Goal: Task Accomplishment & Management: Manage account settings

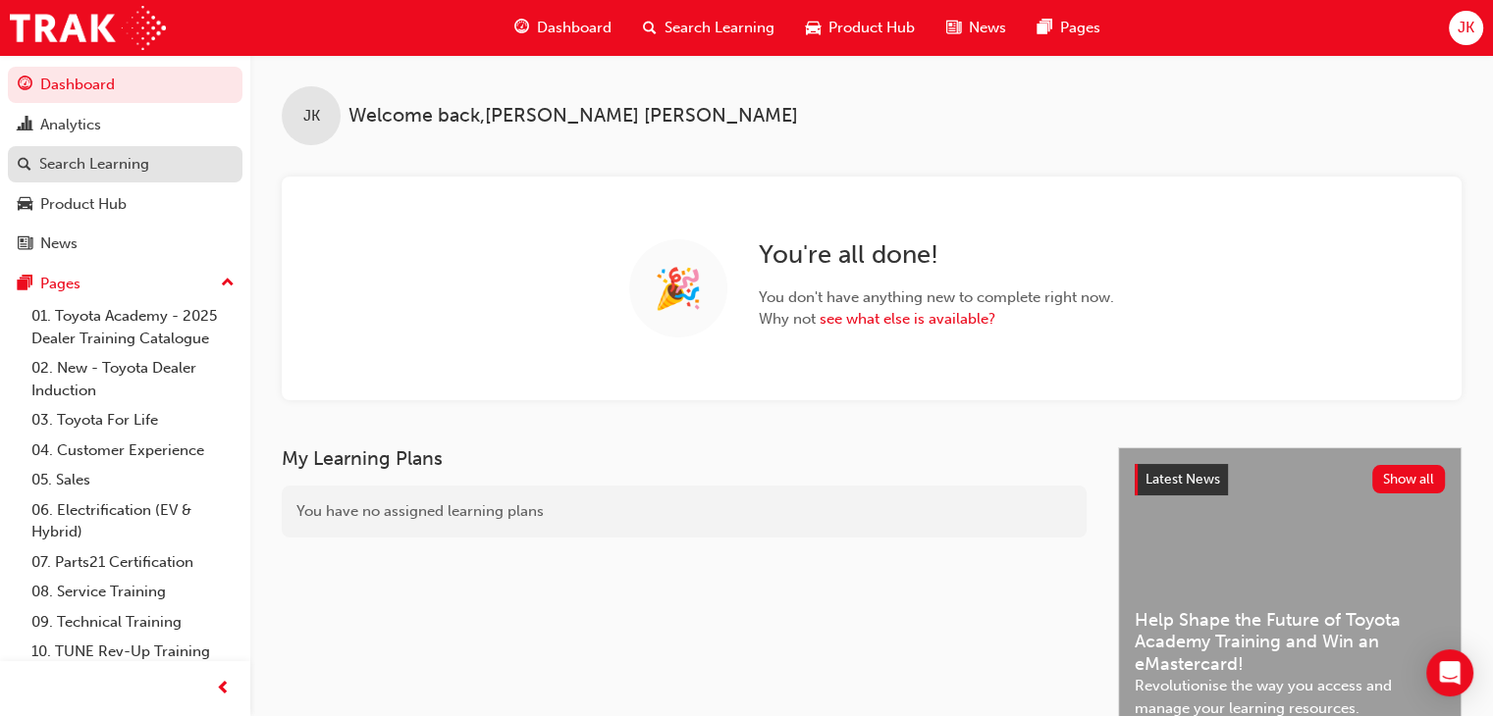
click at [111, 166] on div "Search Learning" at bounding box center [94, 164] width 110 height 23
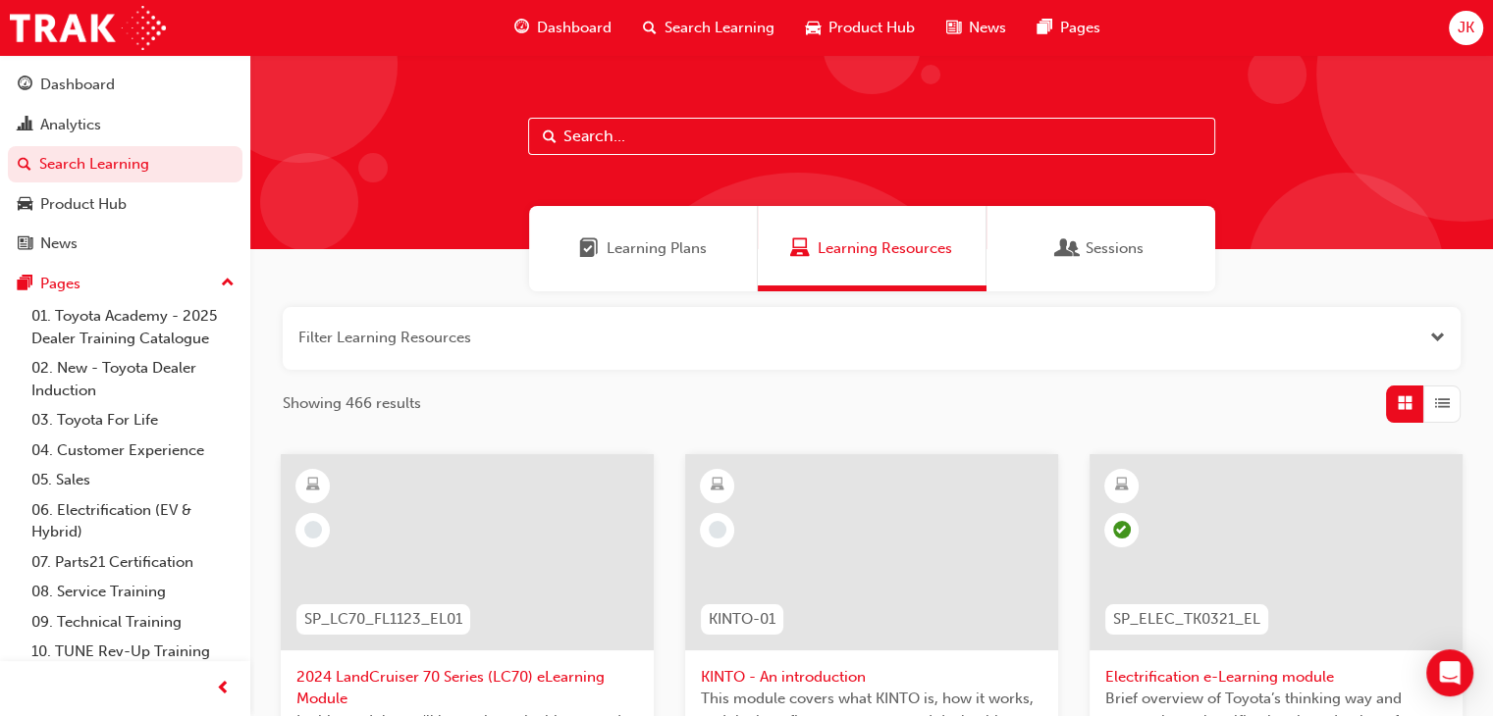
click at [571, 127] on input "text" at bounding box center [871, 136] width 687 height 37
type input "tsa21"
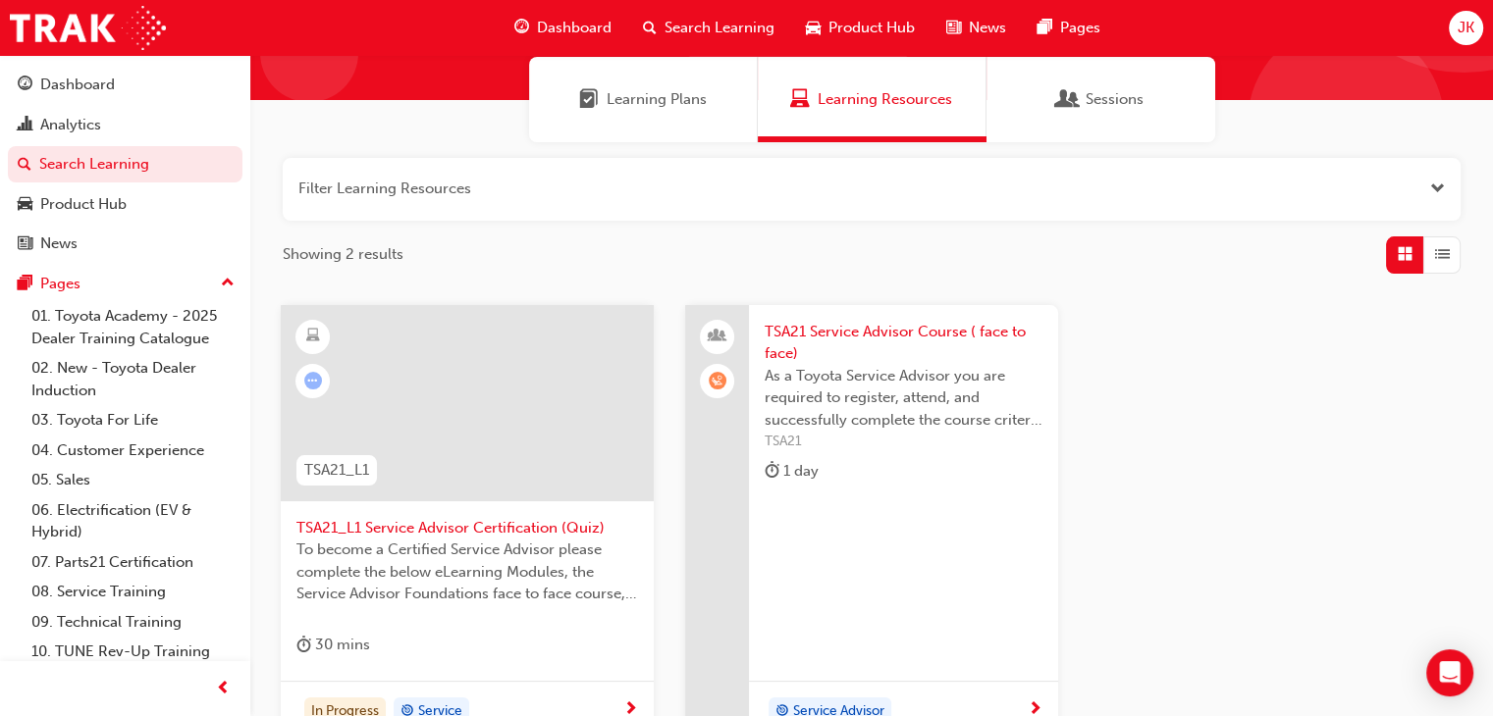
scroll to position [365, 0]
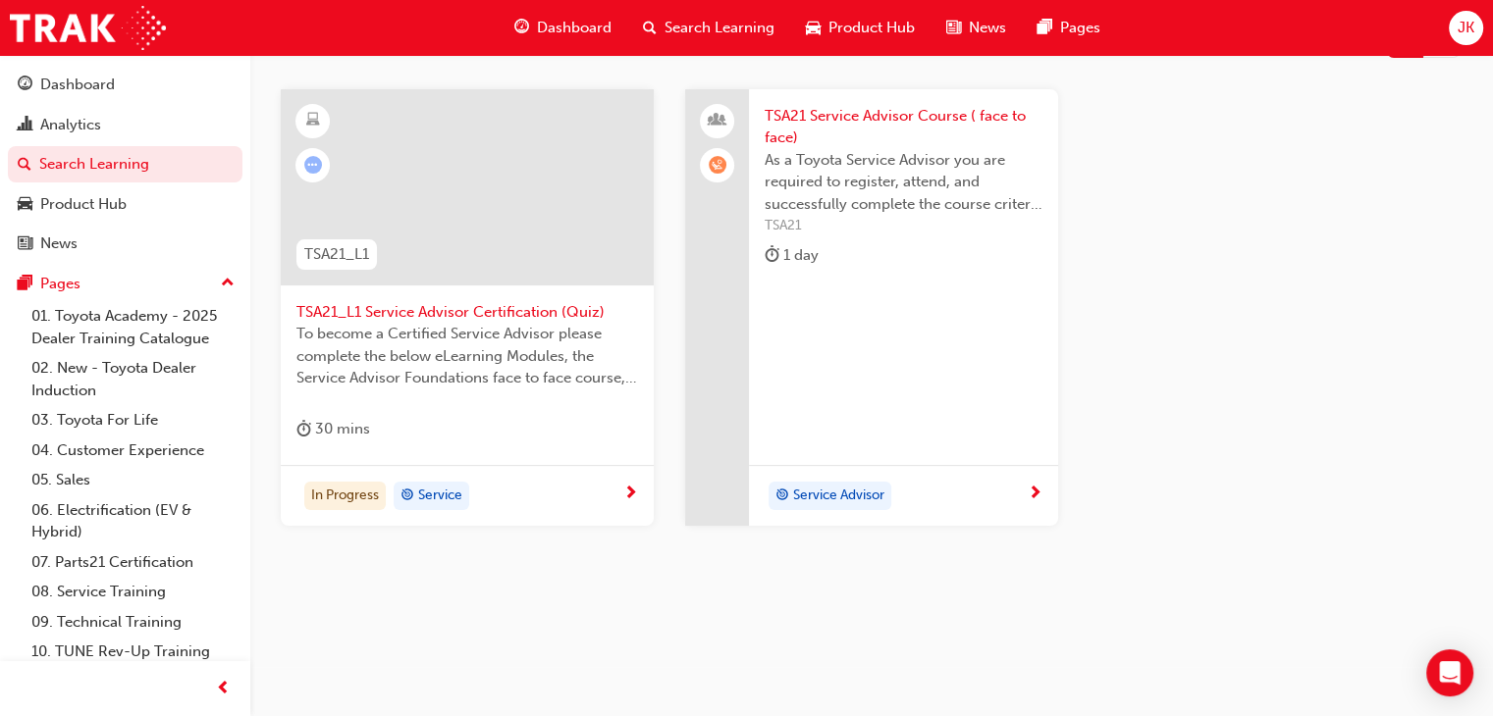
click at [831, 119] on span "TSA21 Service Advisor Course ( face to face)" at bounding box center [904, 127] width 278 height 44
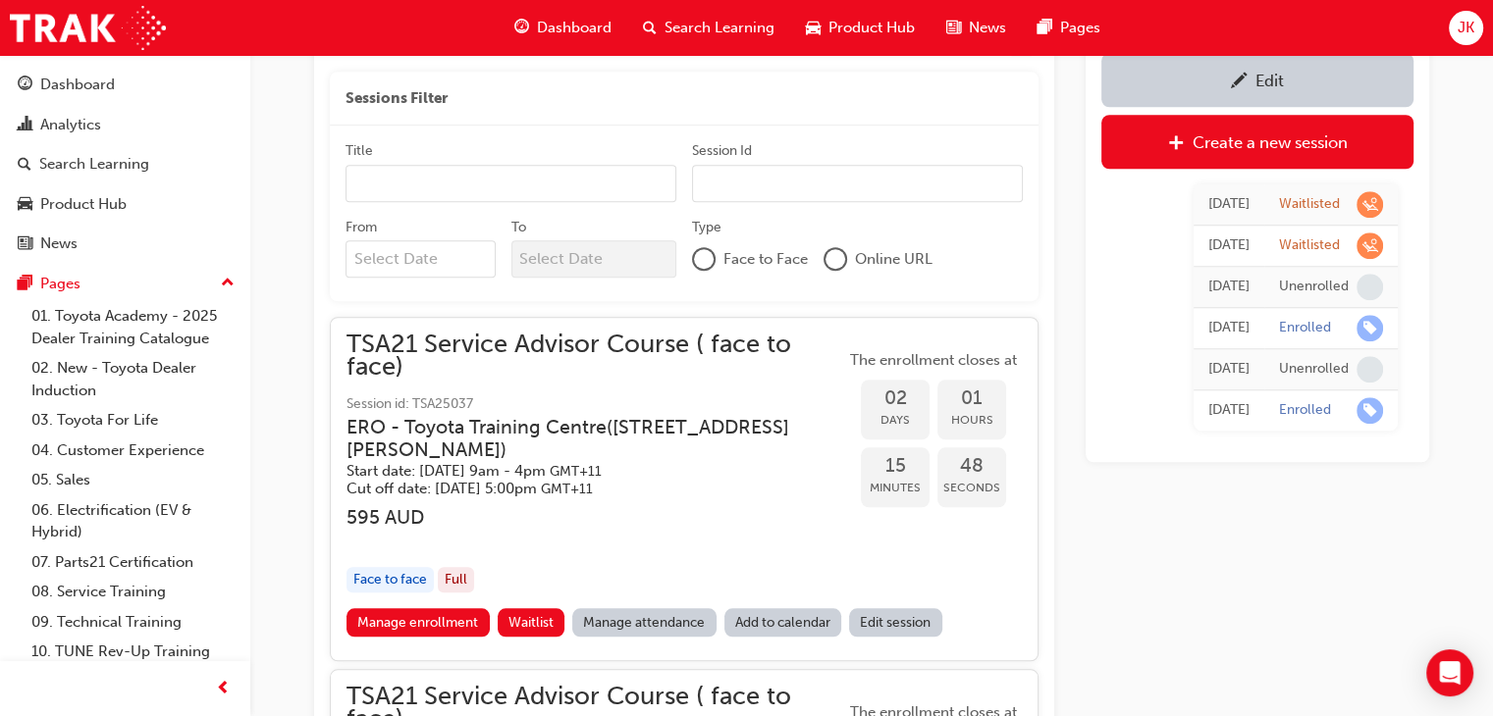
scroll to position [1817, 0]
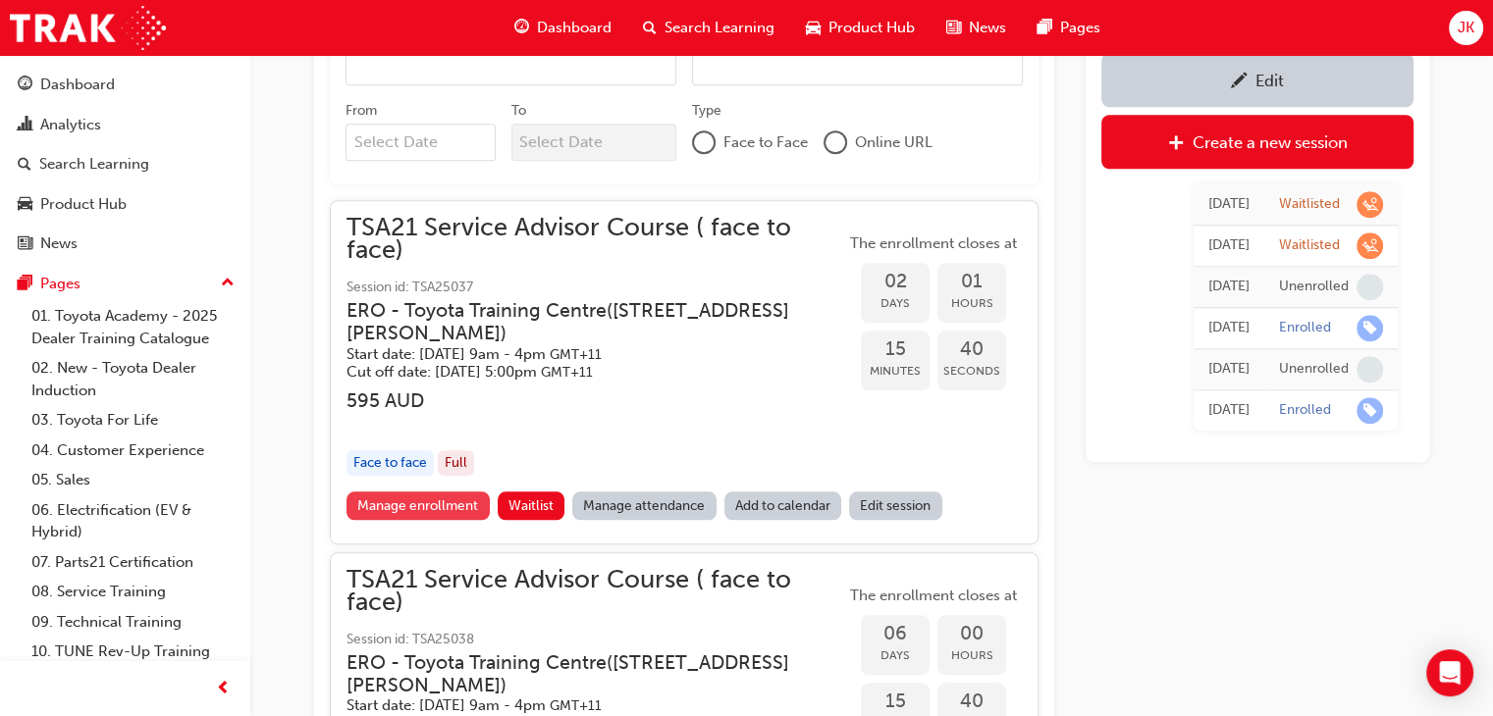
click at [412, 502] on link "Manage enrollment" at bounding box center [417, 506] width 143 height 28
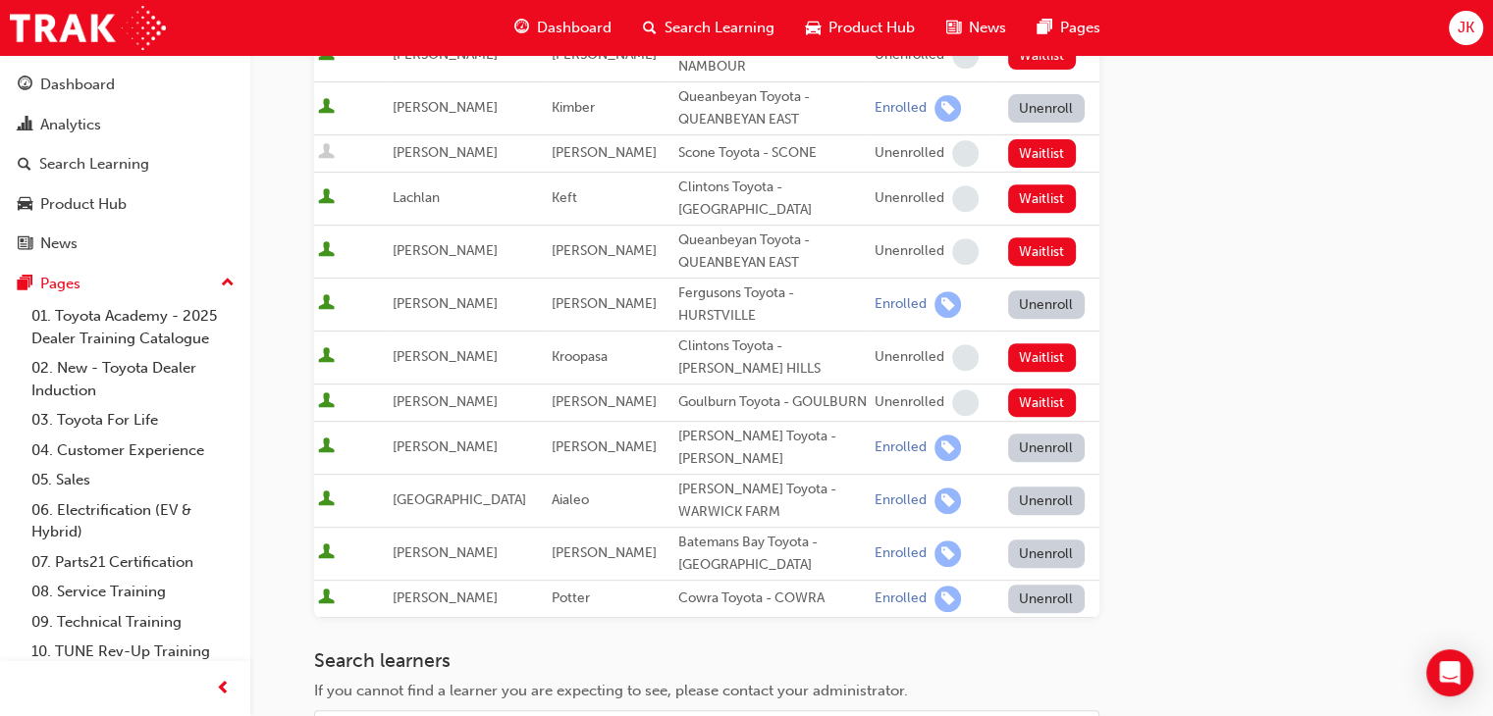
scroll to position [785, 0]
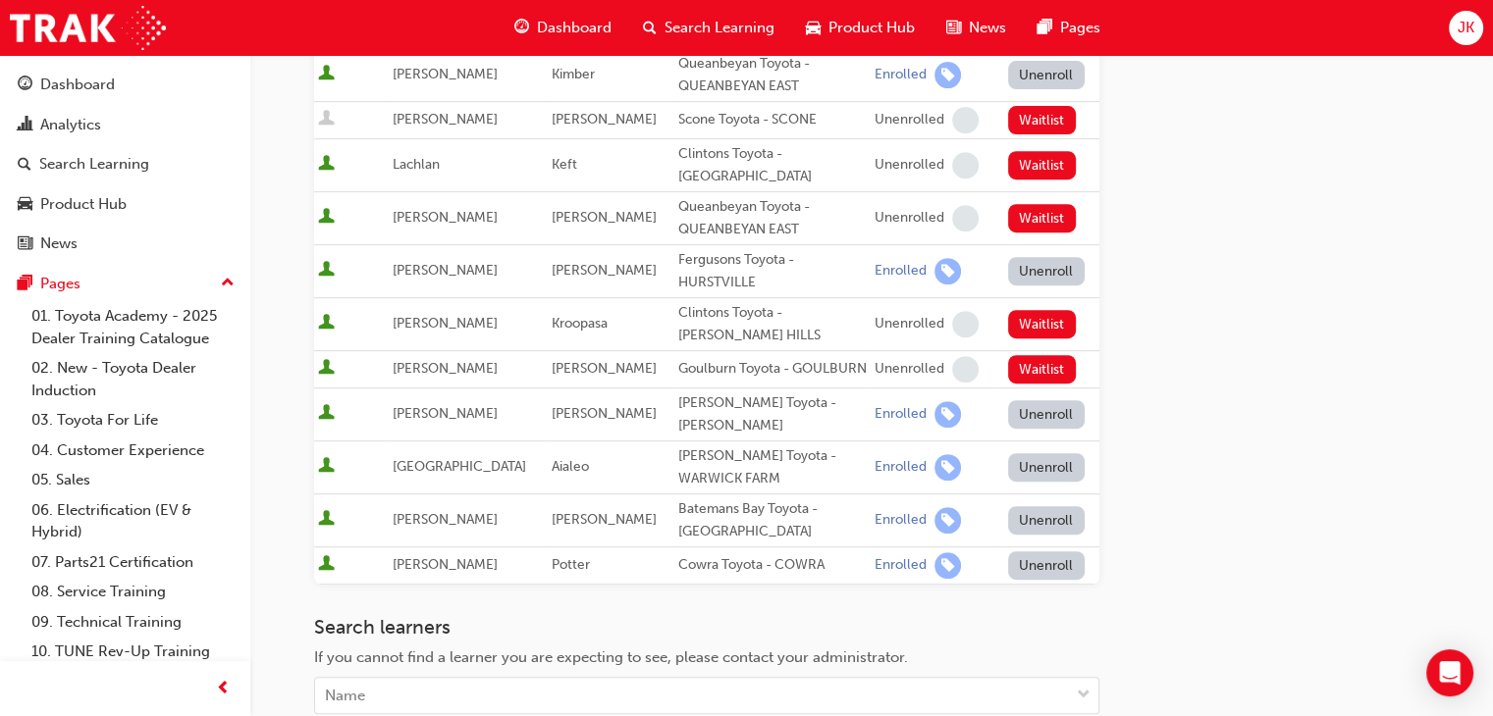
click at [1032, 506] on button "Unenroll" at bounding box center [1046, 520] width 77 height 28
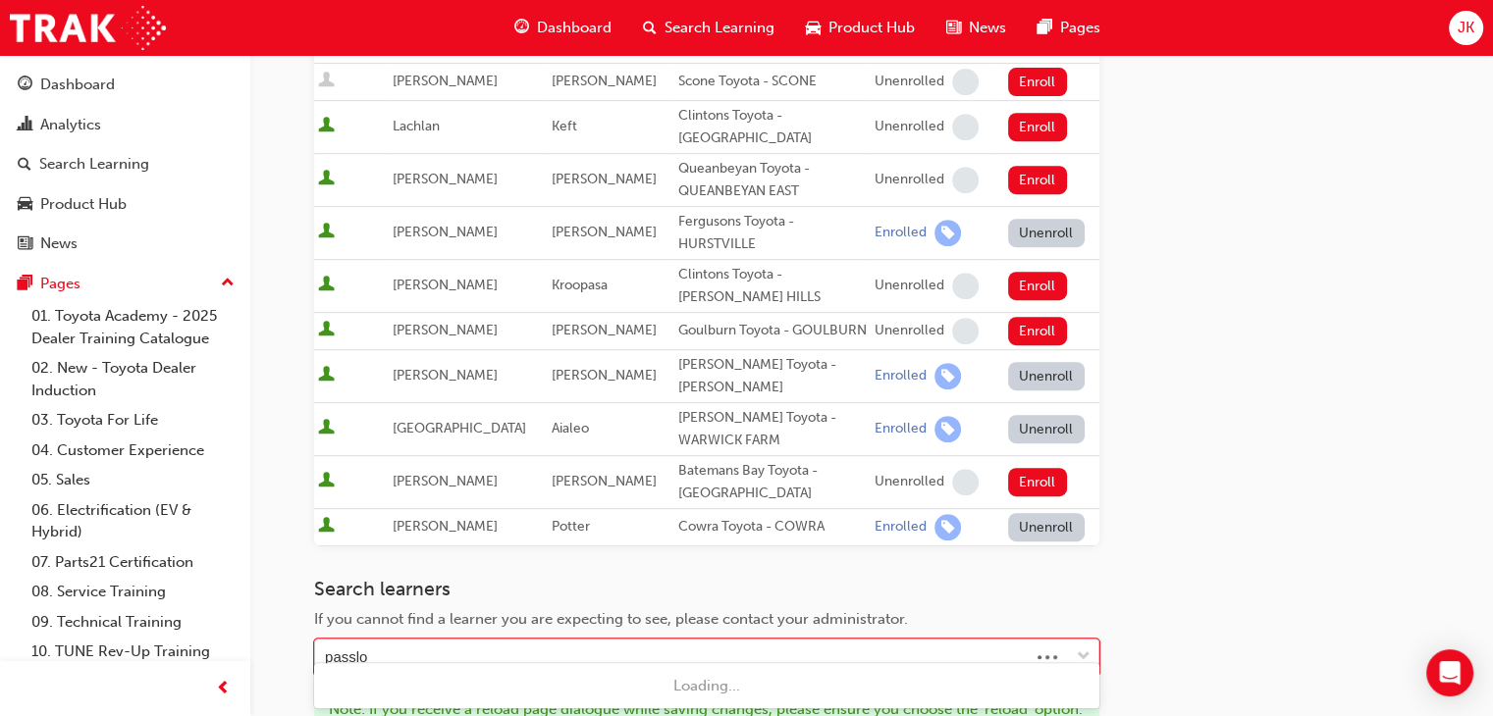
type input "[PERSON_NAME]"
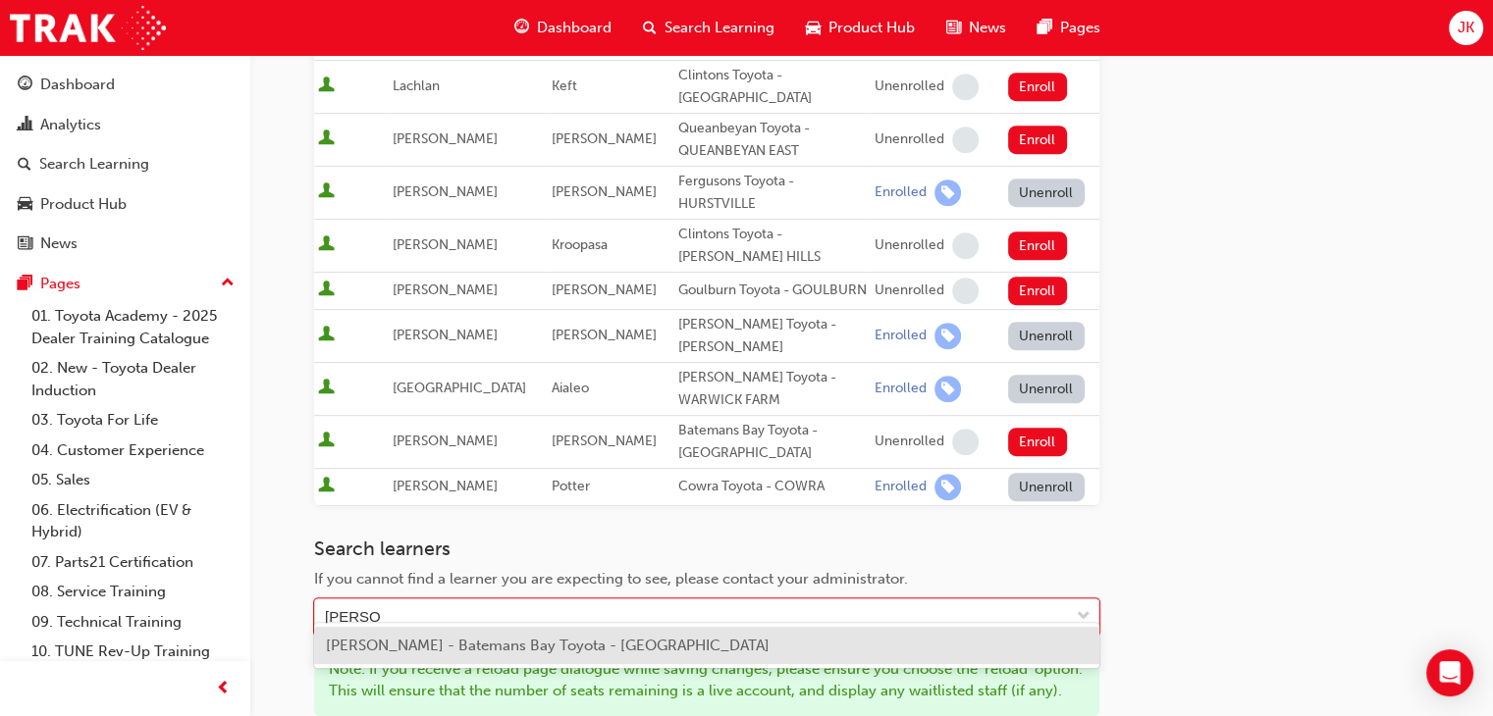
scroll to position [922, 0]
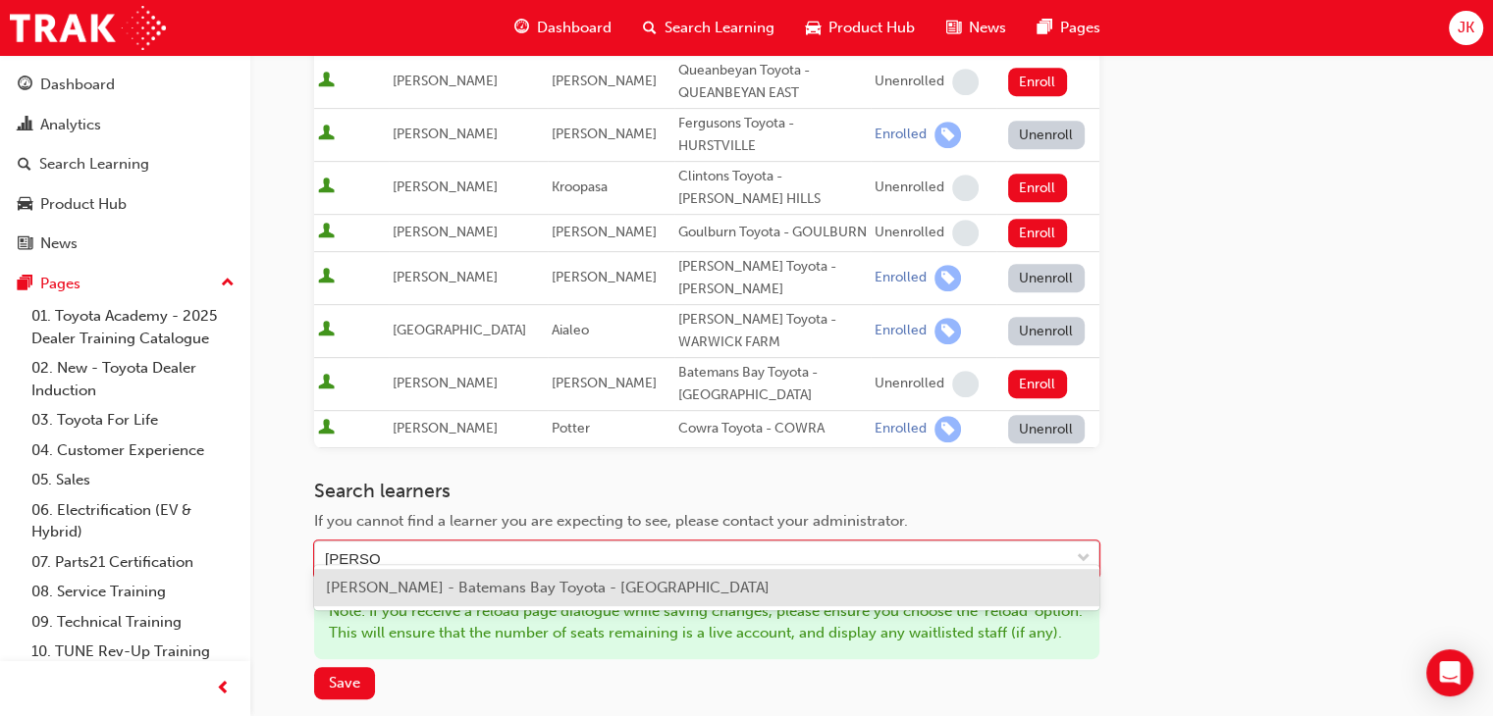
click at [391, 589] on span "[PERSON_NAME] - Batemans Bay Toyota - [GEOGRAPHIC_DATA]" at bounding box center [548, 588] width 444 height 18
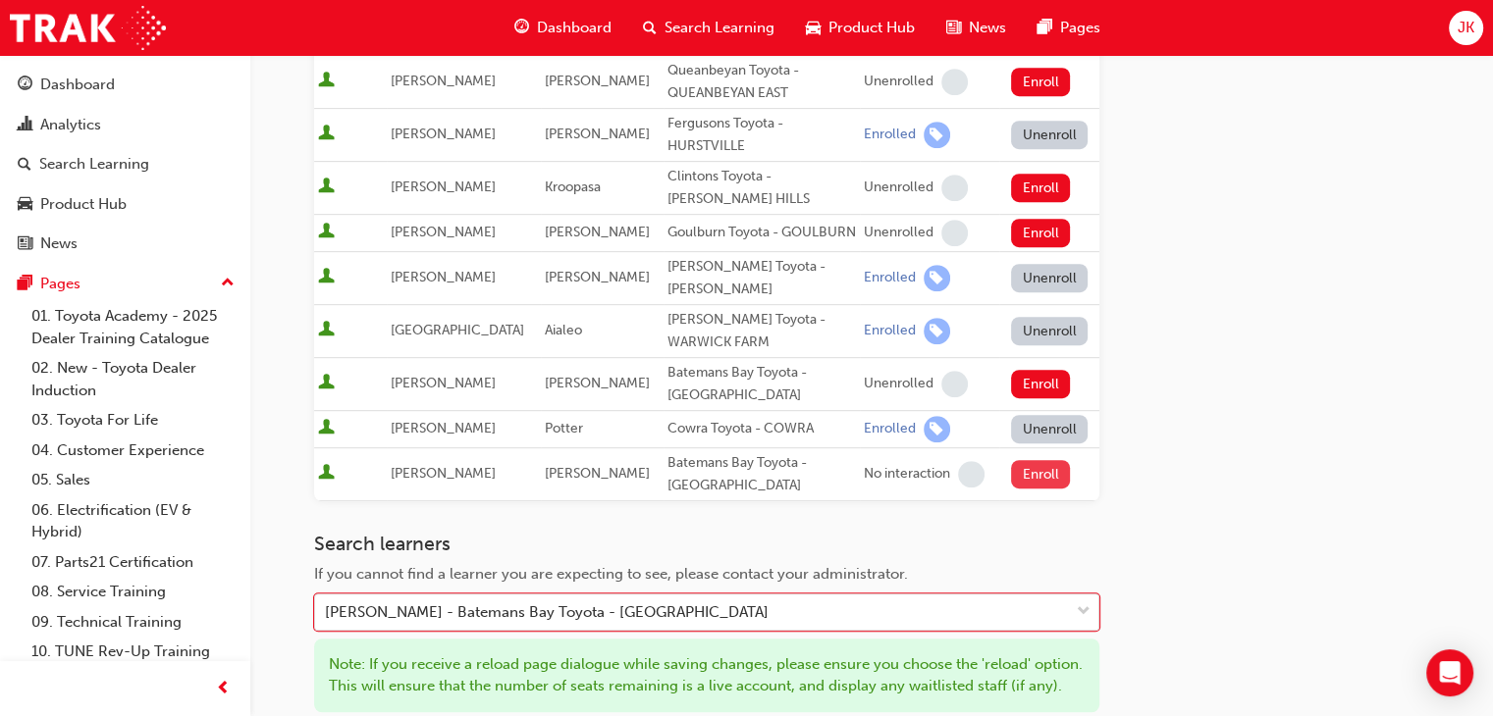
click at [1025, 460] on button "Enroll" at bounding box center [1040, 474] width 59 height 28
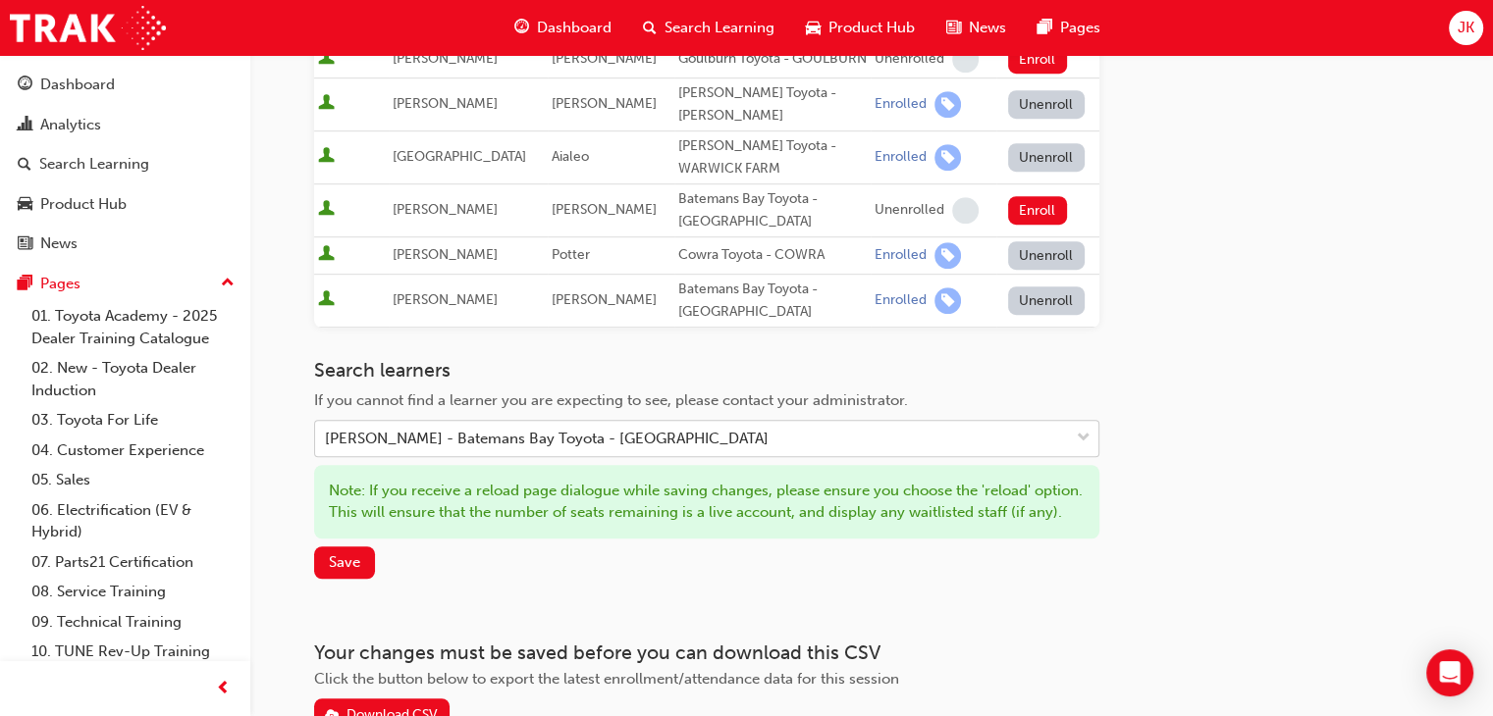
scroll to position [1118, 0]
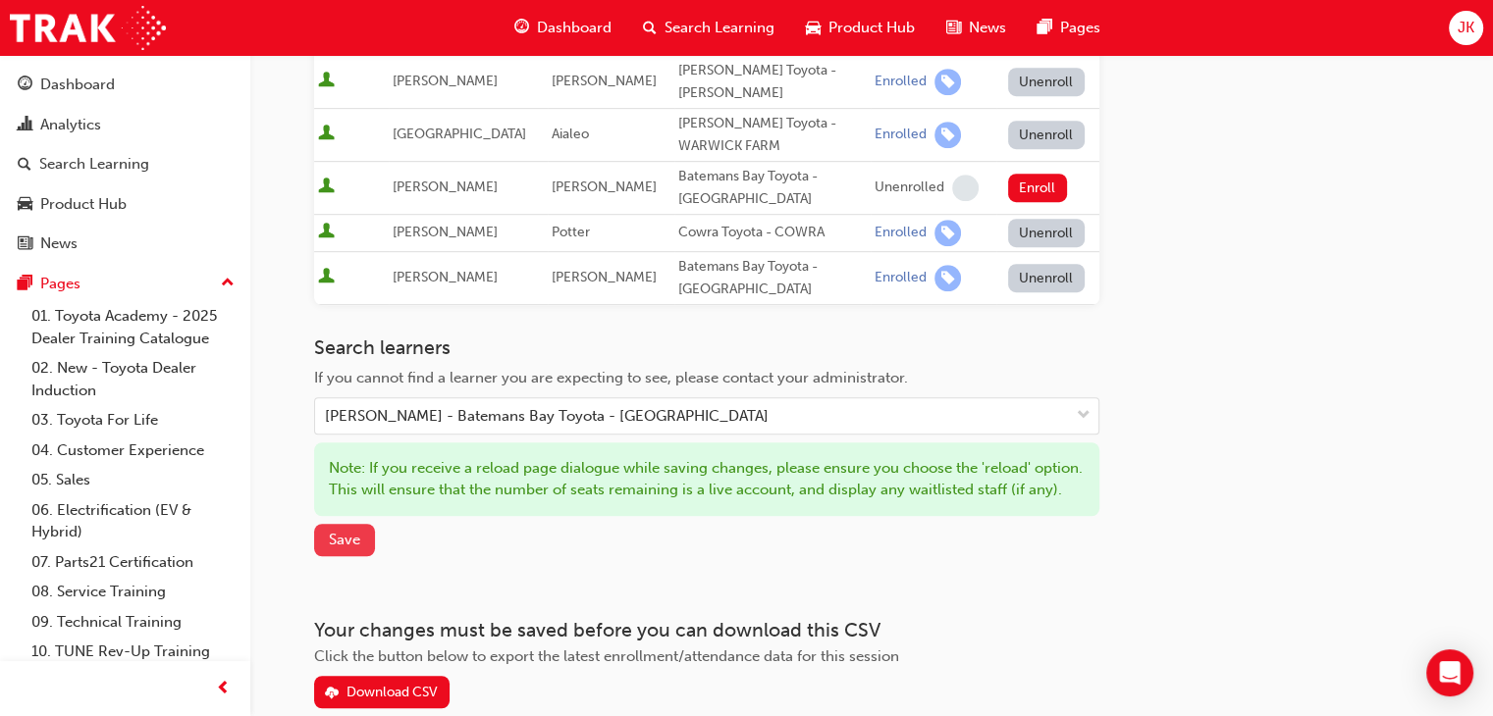
click at [349, 547] on span "Save" at bounding box center [344, 540] width 31 height 18
